Goal: Task Accomplishment & Management: Use online tool/utility

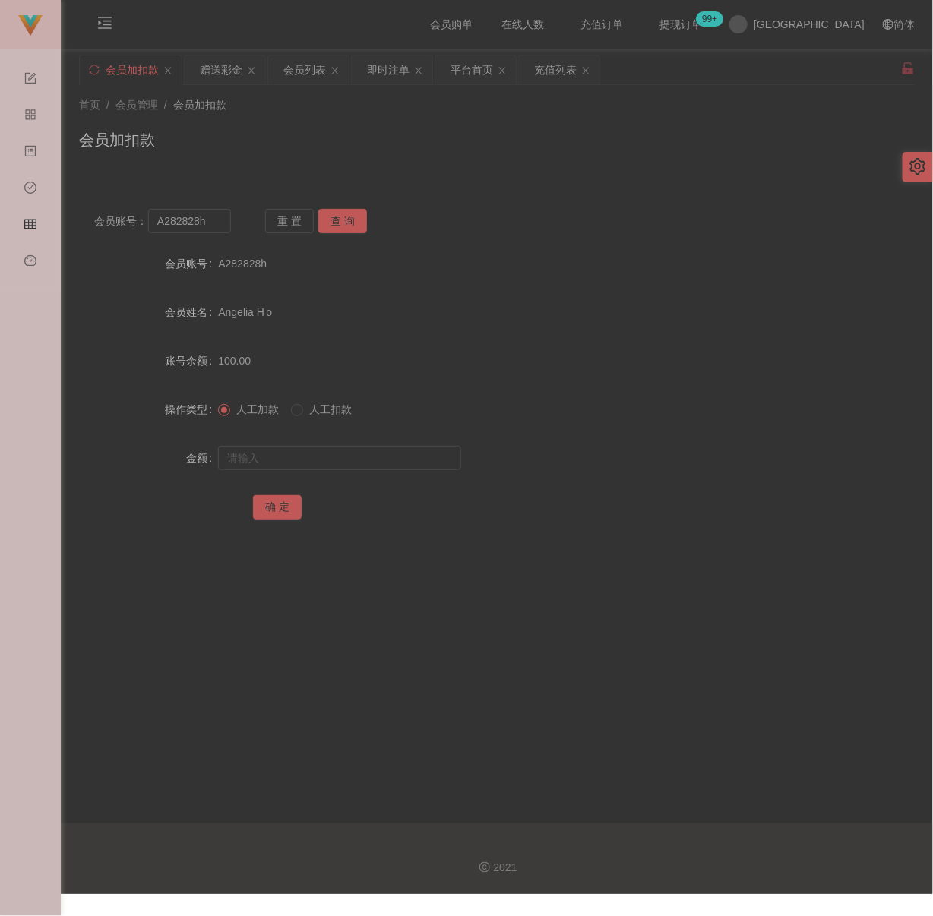
click at [451, 162] on div "会员加扣款" at bounding box center [496, 145] width 835 height 35
click at [217, 221] on input "A282828h" at bounding box center [189, 221] width 83 height 24
paste input "weitoo83"
type input "weitoo83"
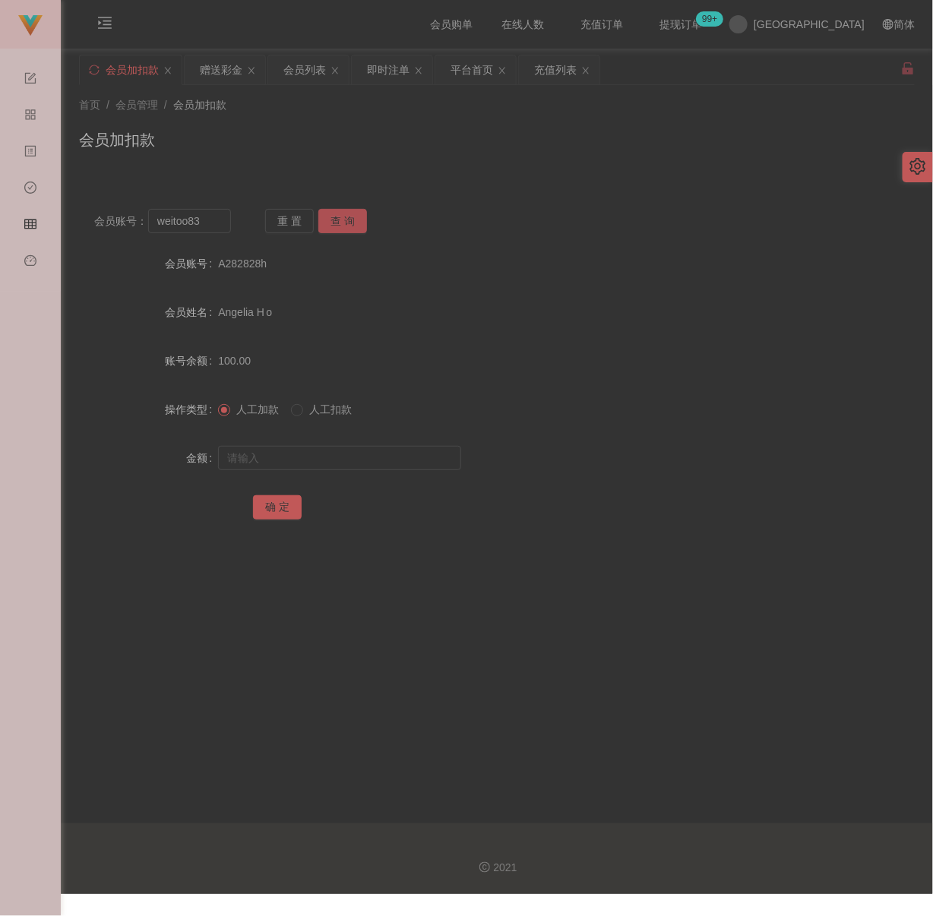
click at [331, 221] on button "查 询" at bounding box center [342, 221] width 49 height 24
click at [337, 454] on input "text" at bounding box center [339, 458] width 243 height 24
click at [333, 453] on input "text" at bounding box center [339, 458] width 243 height 24
paste input "1600"
type input "1600"
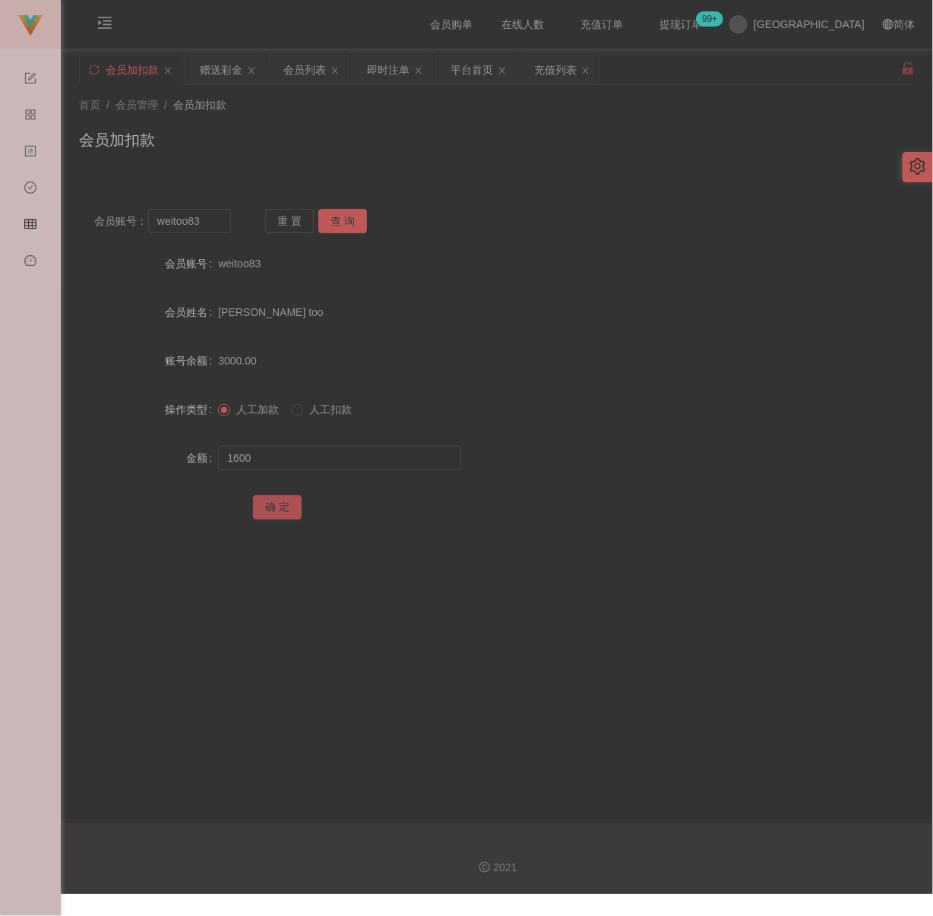
drag, startPoint x: 279, startPoint y: 502, endPoint x: 299, endPoint y: 508, distance: 21.4
click at [279, 502] on button "确 定" at bounding box center [277, 507] width 49 height 24
